Goal: Information Seeking & Learning: Compare options

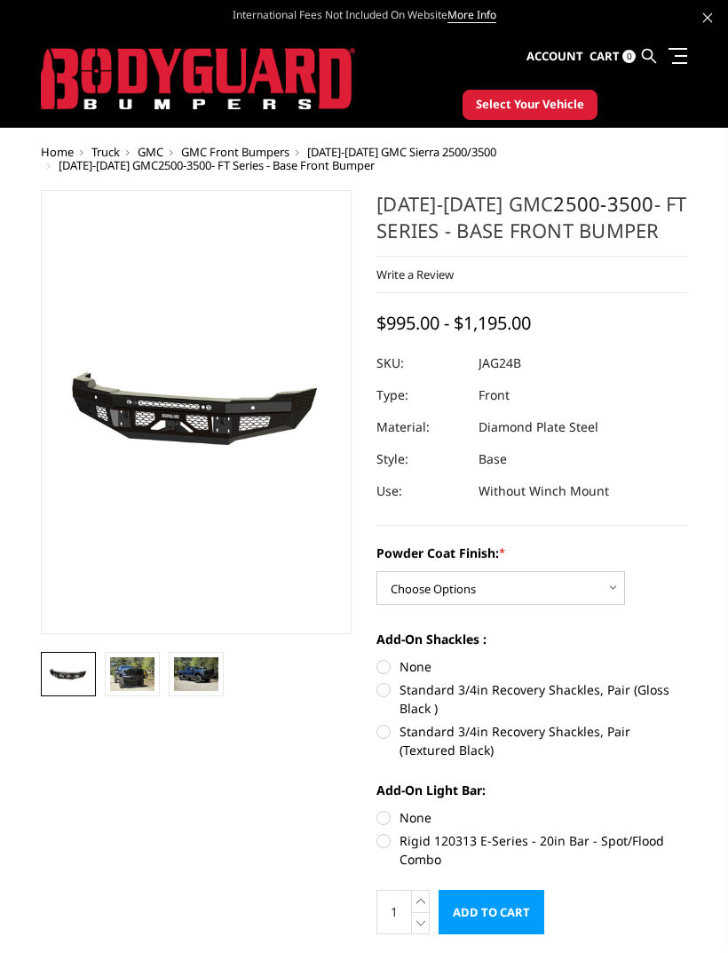
click at [432, 157] on span "[DATE]-[DATE] GMC Sierra 2500/3500" at bounding box center [401, 152] width 189 height 16
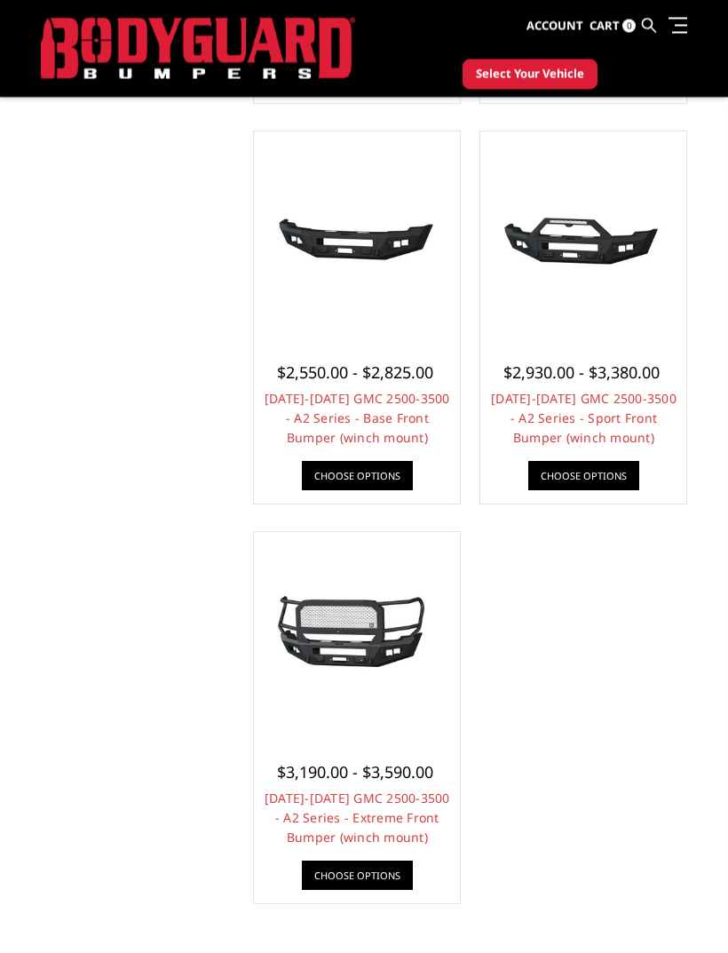
scroll to position [1306, 0]
click at [305, 656] on img at bounding box center [356, 635] width 197 height 92
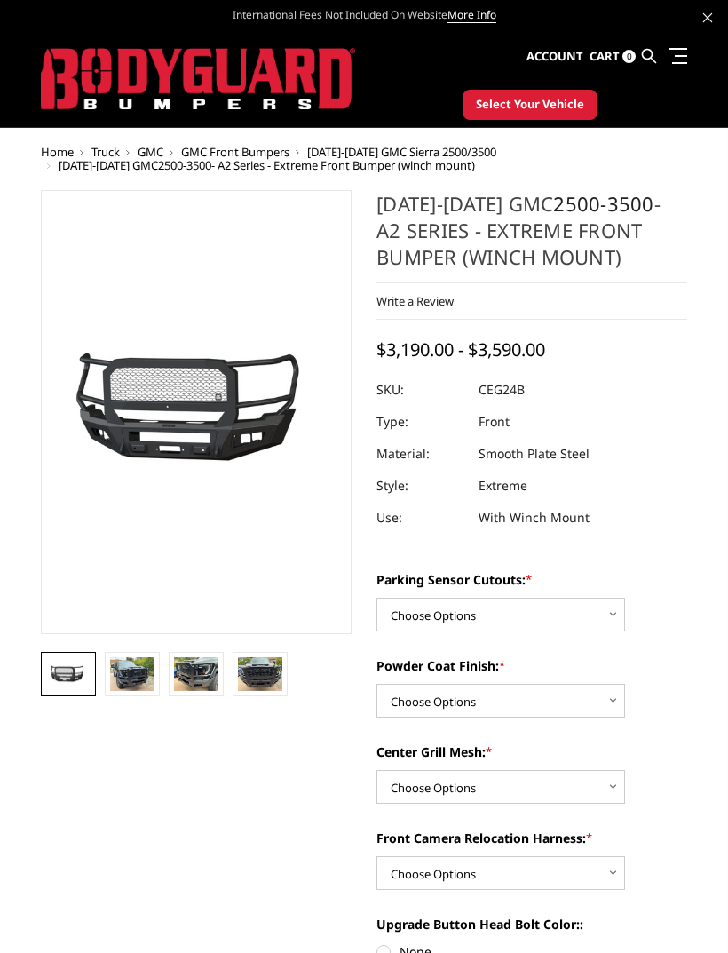
click at [120, 681] on img at bounding box center [132, 674] width 44 height 34
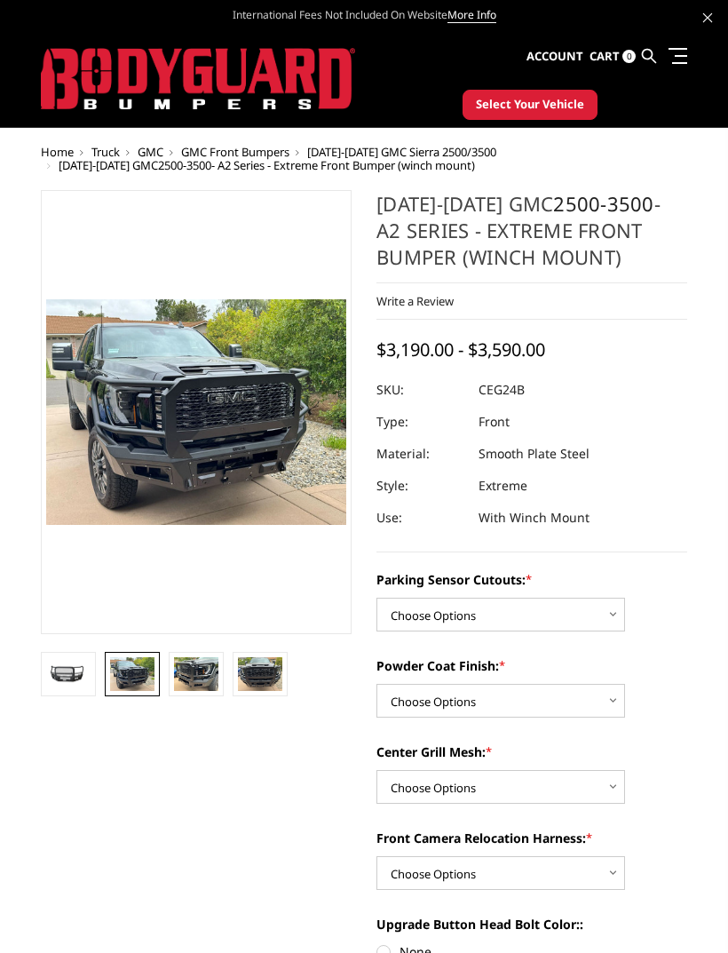
click at [183, 682] on img at bounding box center [196, 674] width 44 height 34
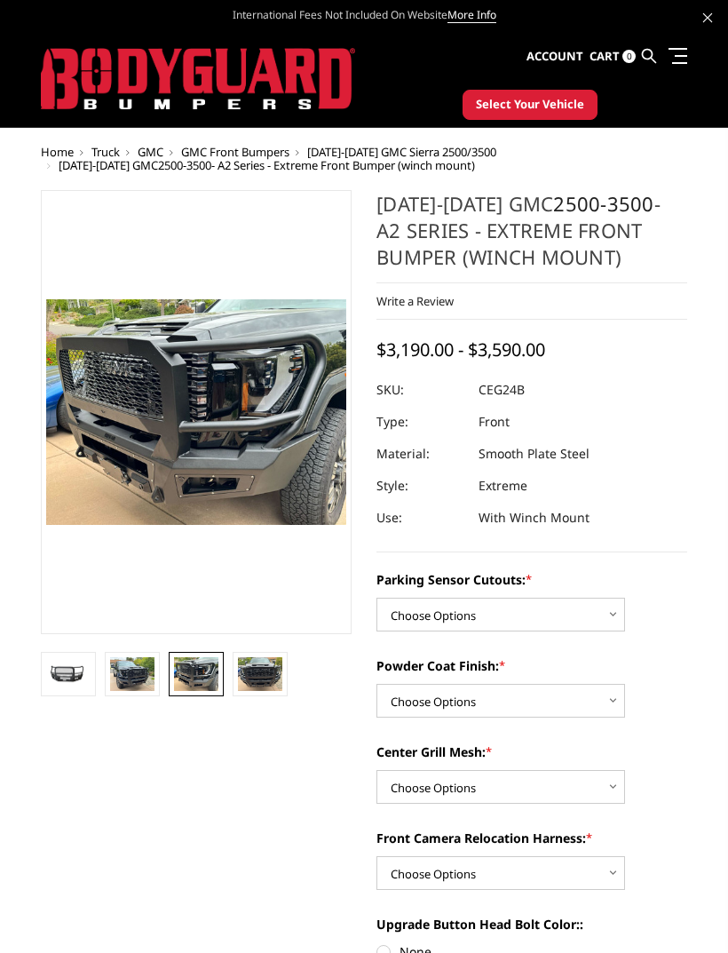
click at [244, 675] on img at bounding box center [260, 674] width 44 height 34
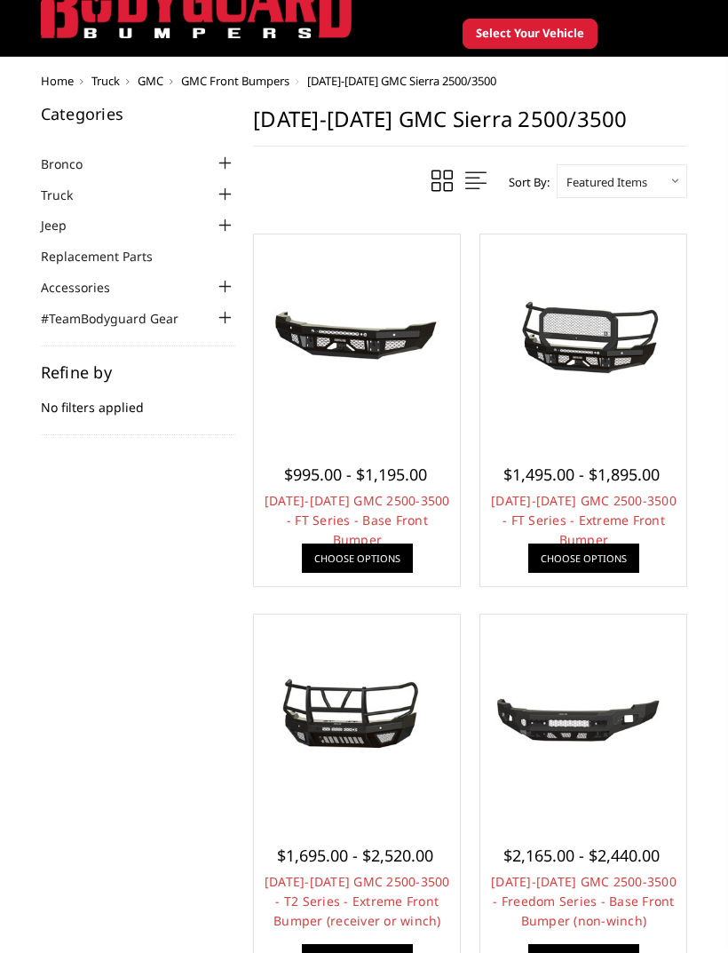
scroll to position [70, 0]
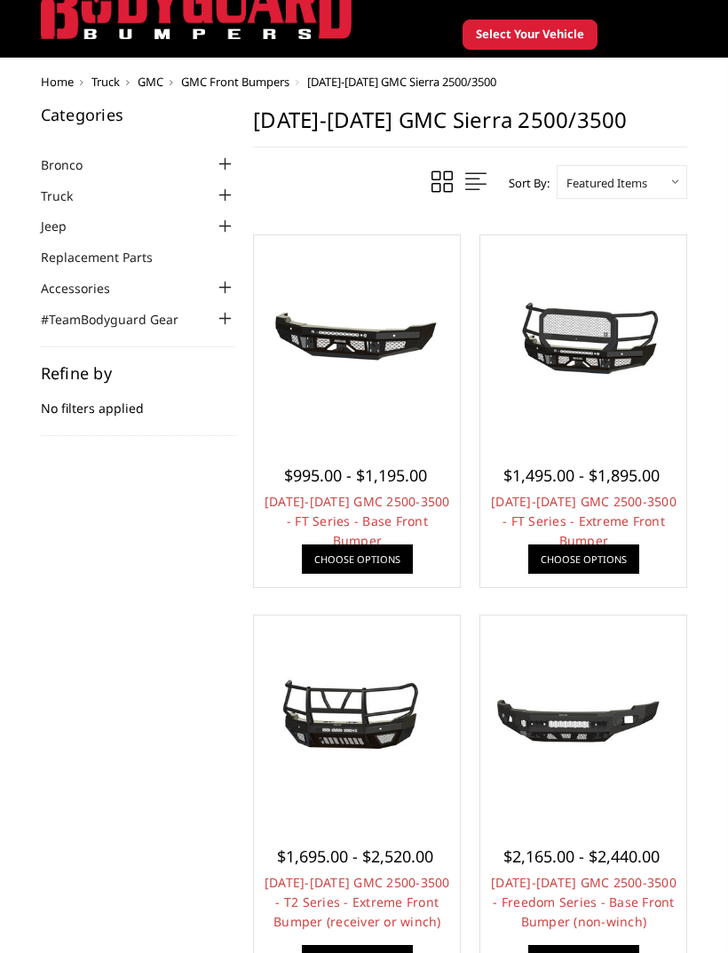
click at [629, 351] on img at bounding box center [583, 338] width 197 height 92
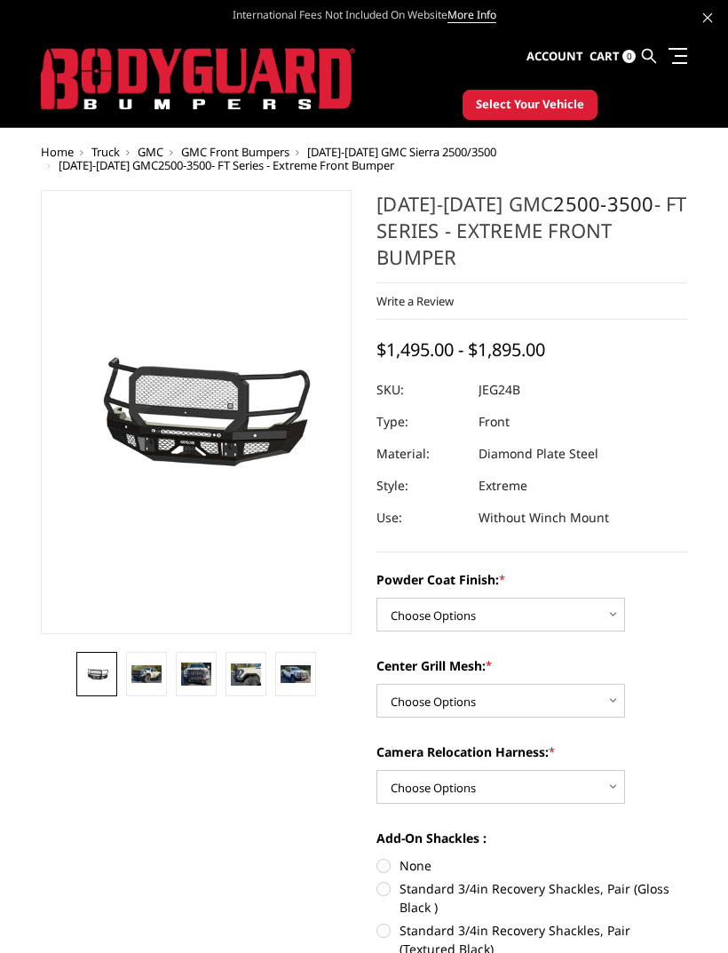
click at [184, 670] on img at bounding box center [196, 674] width 30 height 24
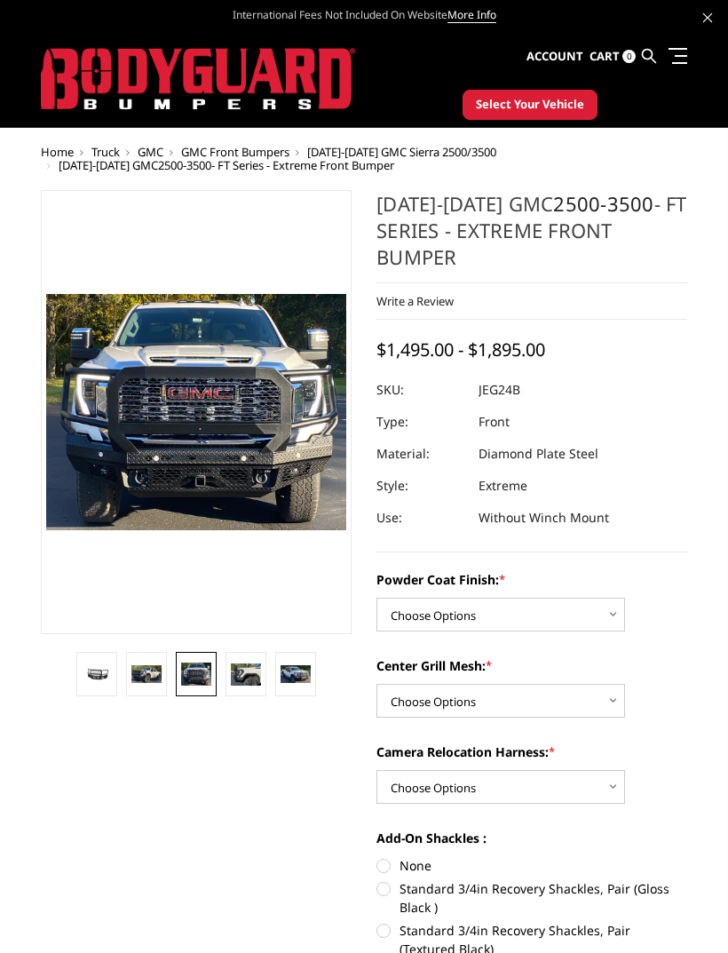
click at [162, 672] on img at bounding box center [146, 674] width 30 height 18
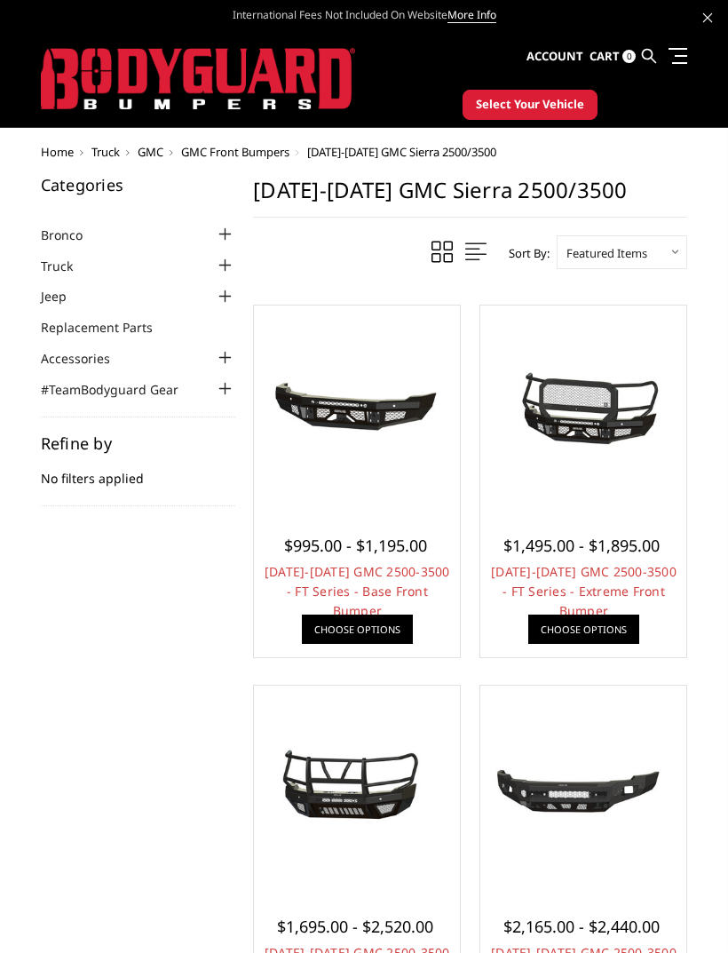
scroll to position [70, 0]
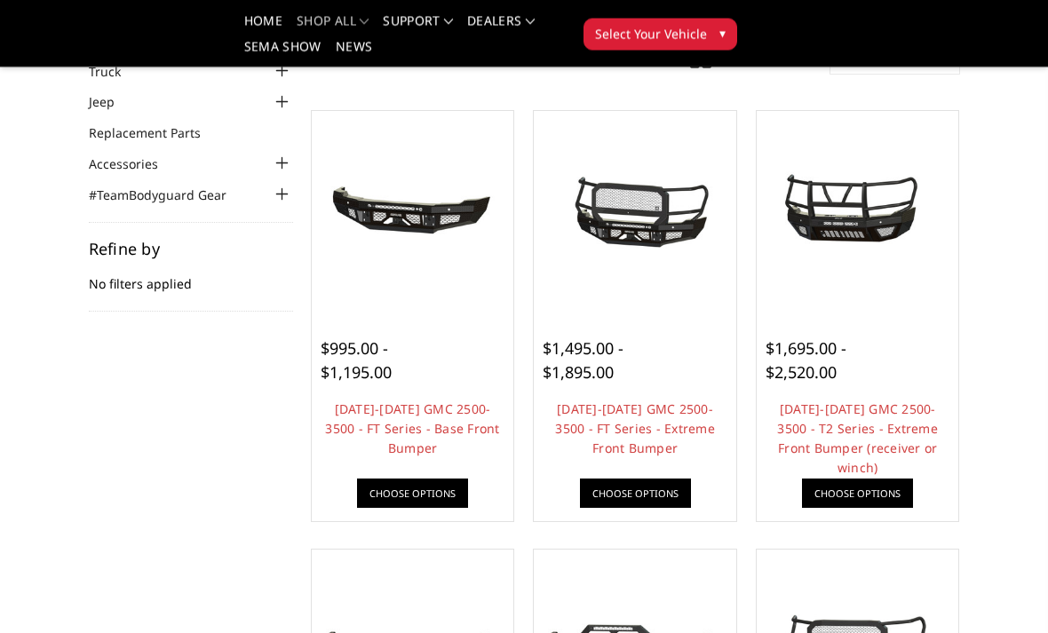
scroll to position [142, 0]
click at [853, 211] on img at bounding box center [858, 212] width 194 height 91
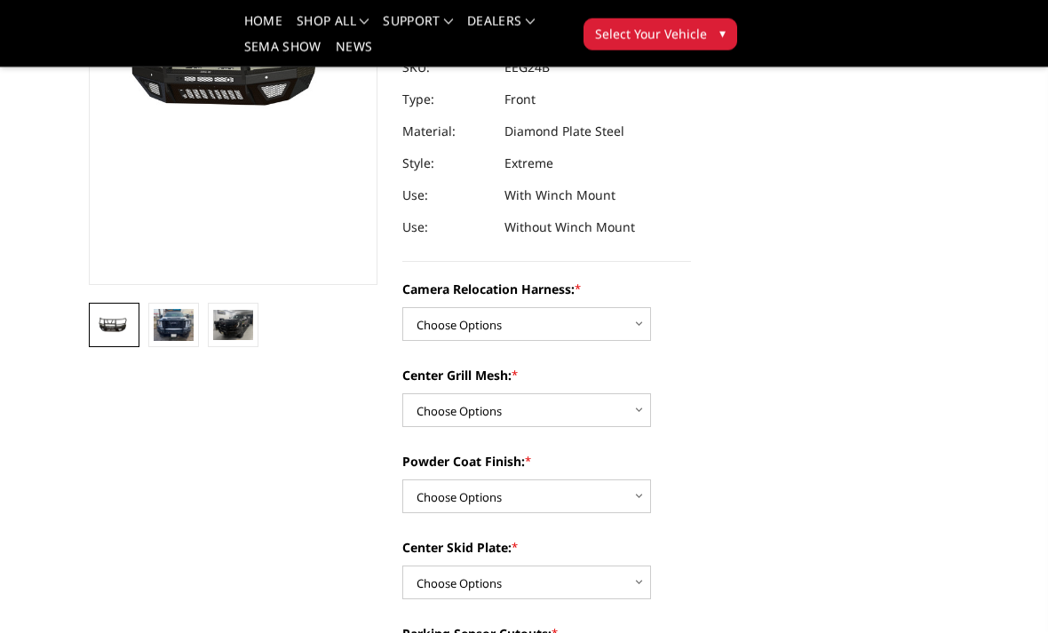
scroll to position [297, 0]
click at [177, 340] on img at bounding box center [174, 325] width 40 height 32
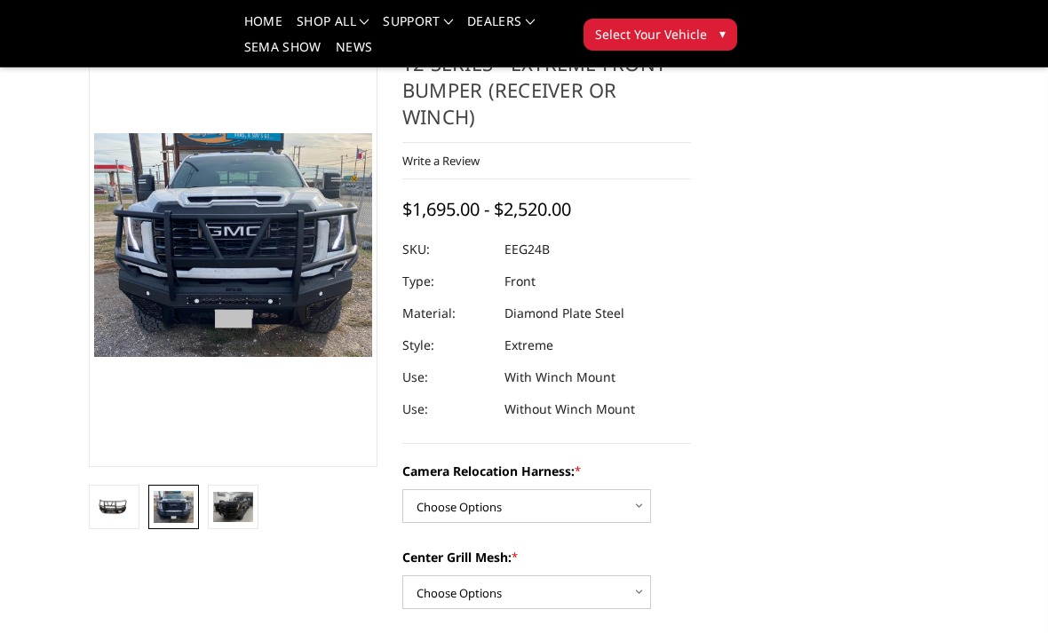
scroll to position [113, 0]
click at [251, 495] on img at bounding box center [233, 509] width 40 height 30
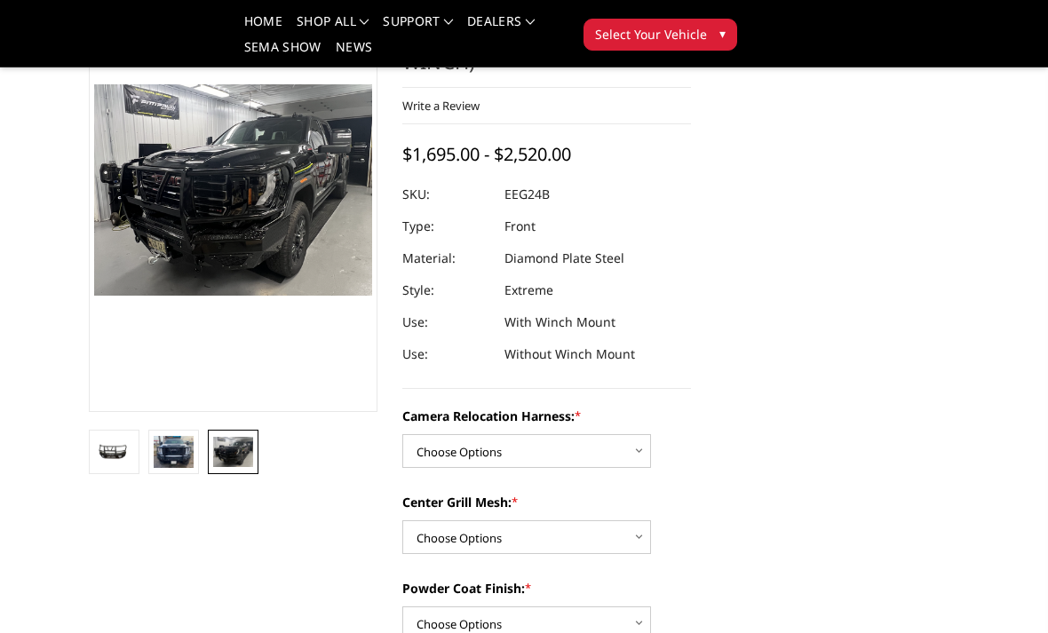
scroll to position [170, 0]
